Goal: Task Accomplishment & Management: Use online tool/utility

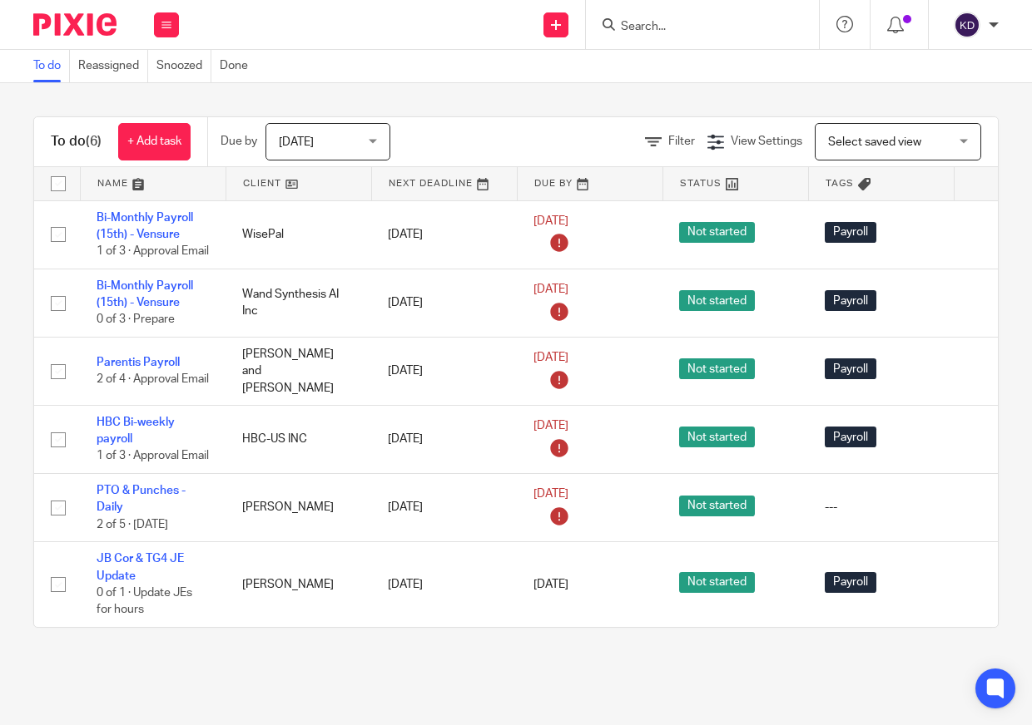
click at [56, 35] on img at bounding box center [74, 24] width 83 height 22
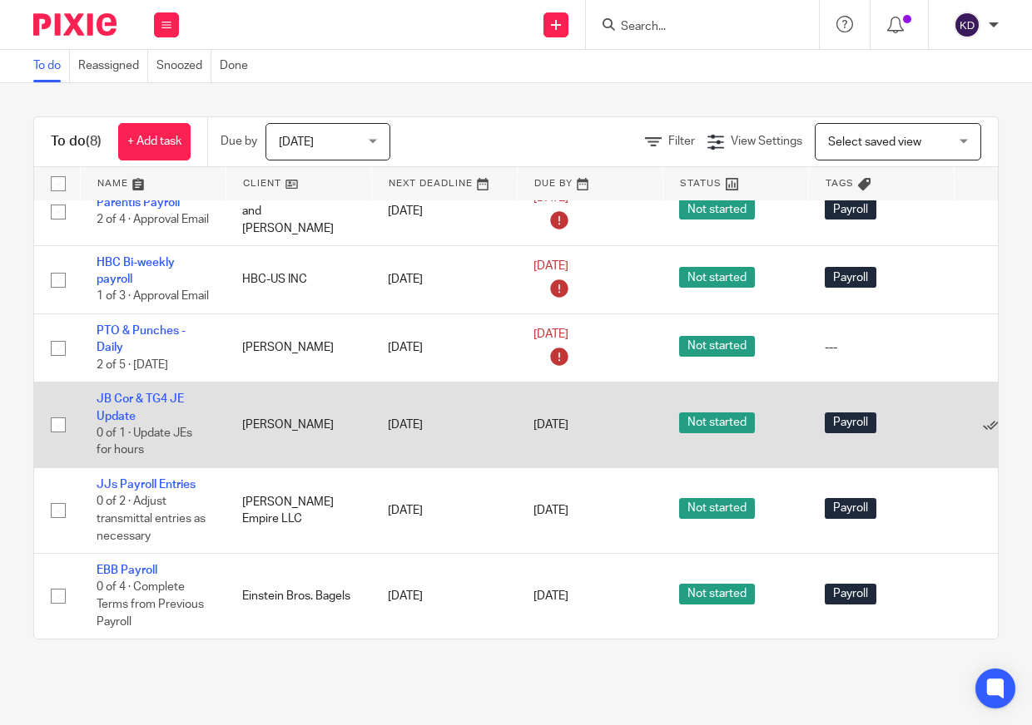
scroll to position [207, 0]
click at [760, 437] on td "Not started" at bounding box center [735, 426] width 146 height 86
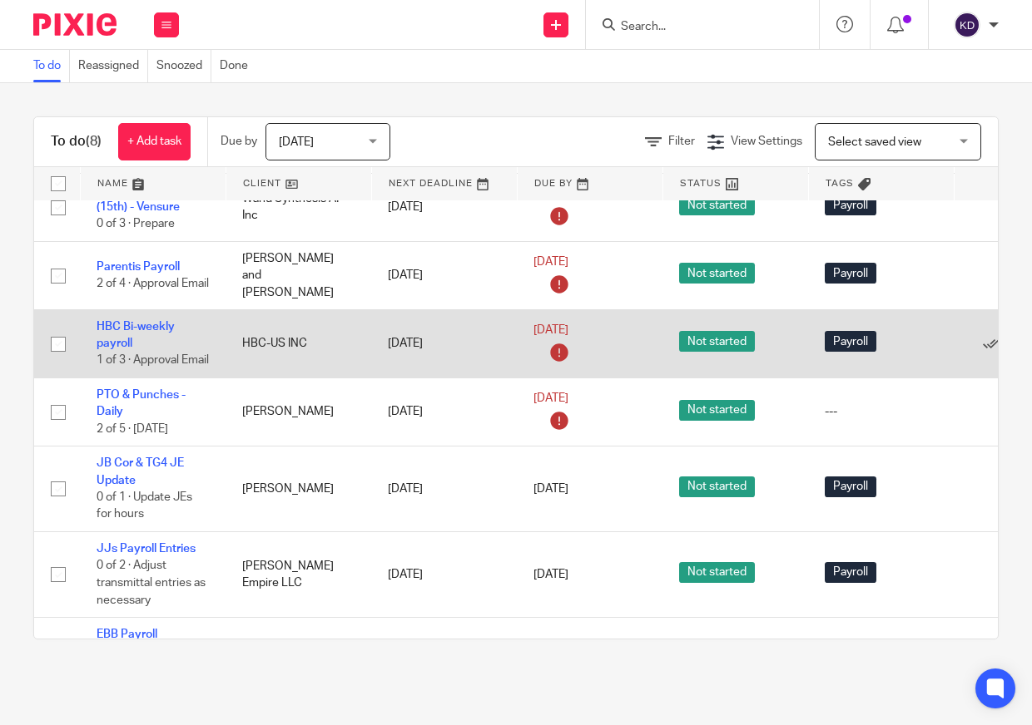
scroll to position [0, 0]
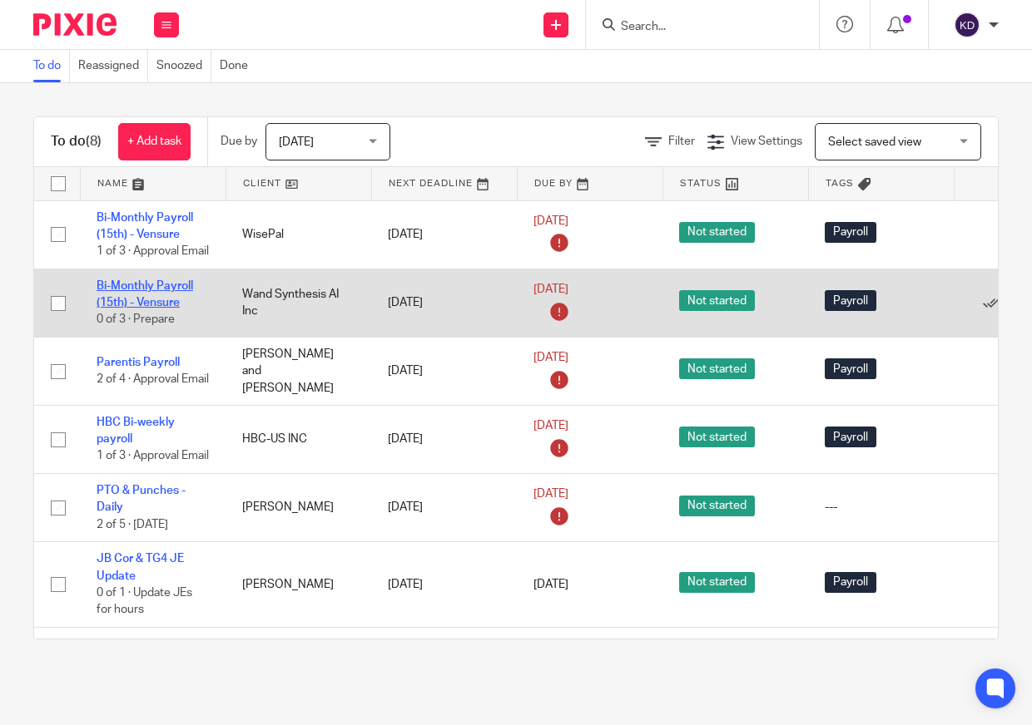
click at [169, 301] on link "Bi-Monthly Payroll (15th) - Vensure" at bounding box center [145, 294] width 97 height 28
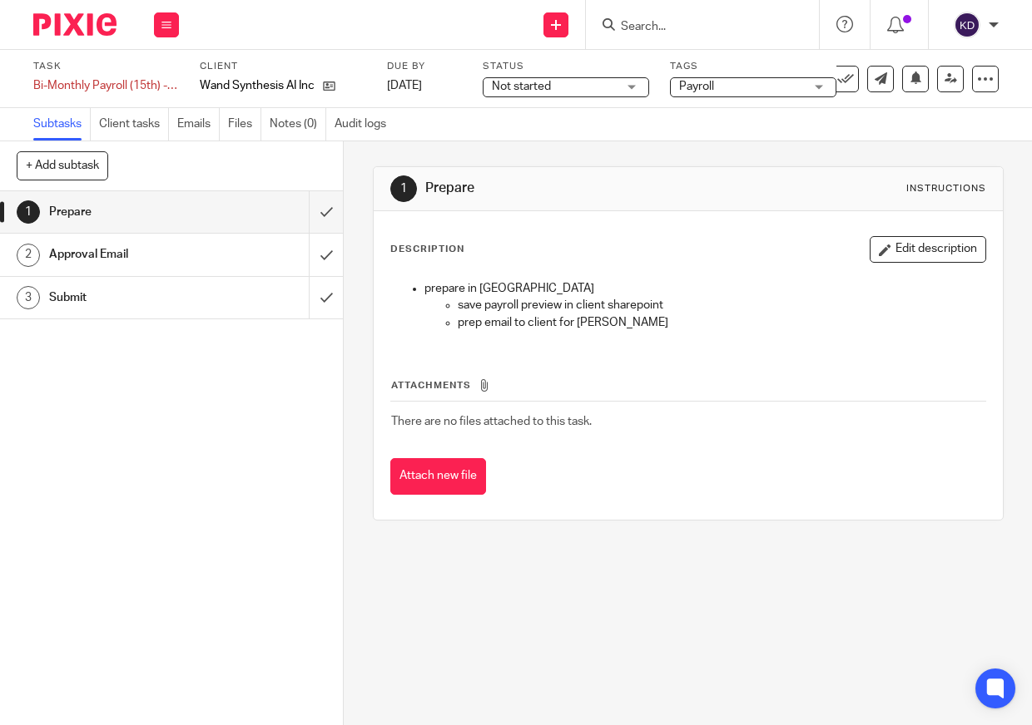
click at [57, 34] on img at bounding box center [74, 24] width 83 height 22
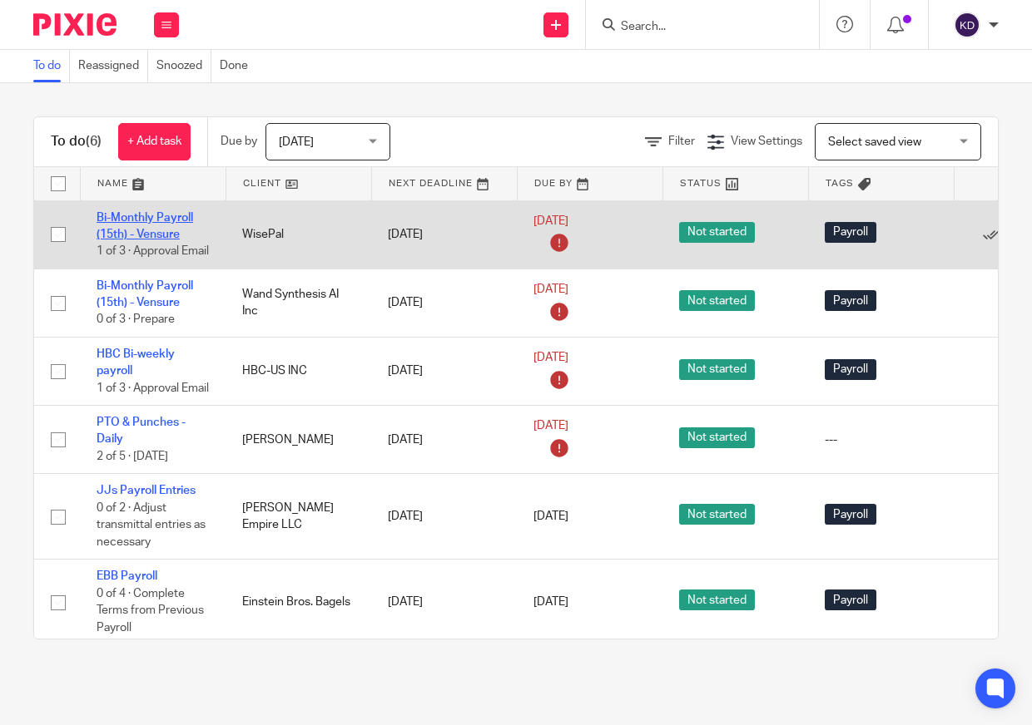
click at [157, 236] on link "Bi-Monthly Payroll (15th) - Vensure" at bounding box center [145, 226] width 97 height 28
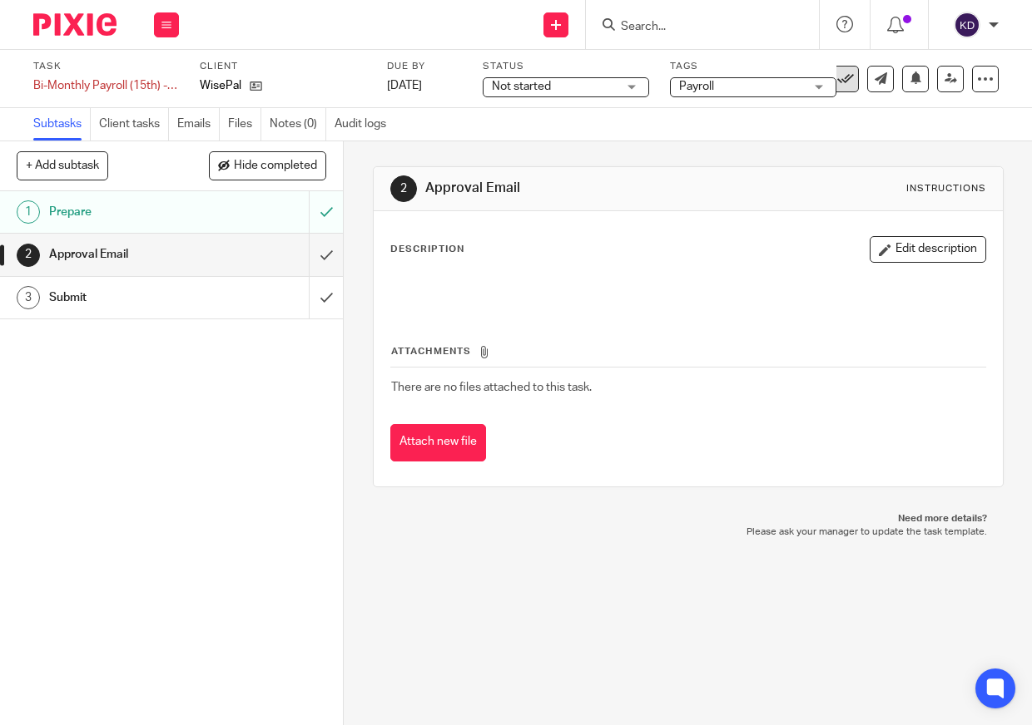
click at [844, 83] on button at bounding box center [845, 79] width 27 height 27
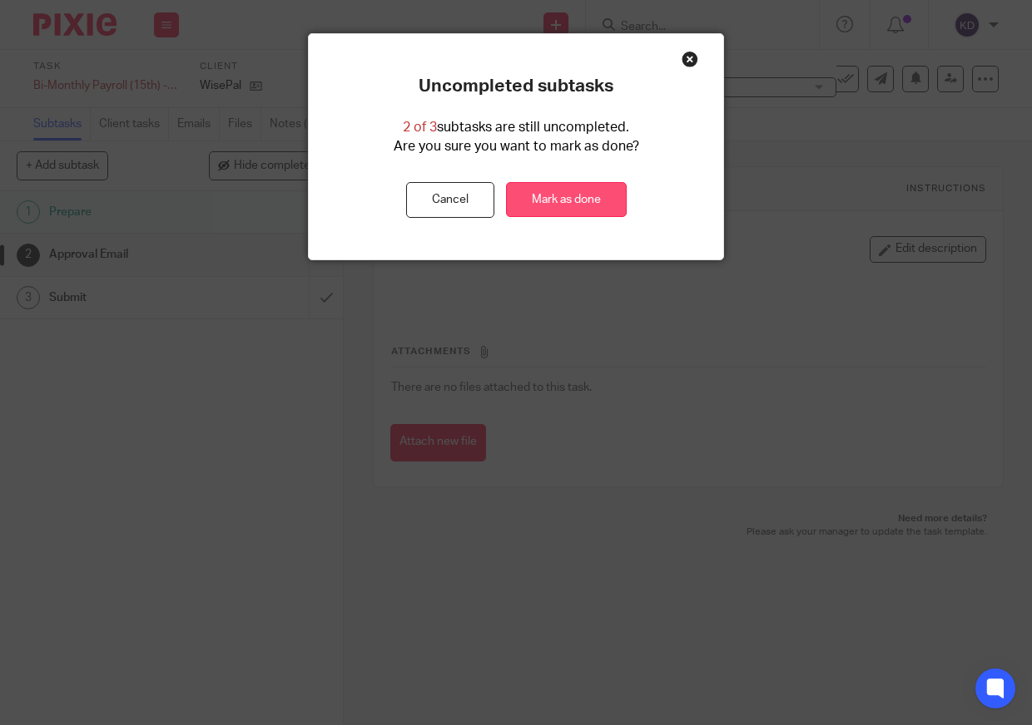
click at [556, 194] on link "Mark as done" at bounding box center [566, 200] width 121 height 36
